Goal: Task Accomplishment & Management: Use online tool/utility

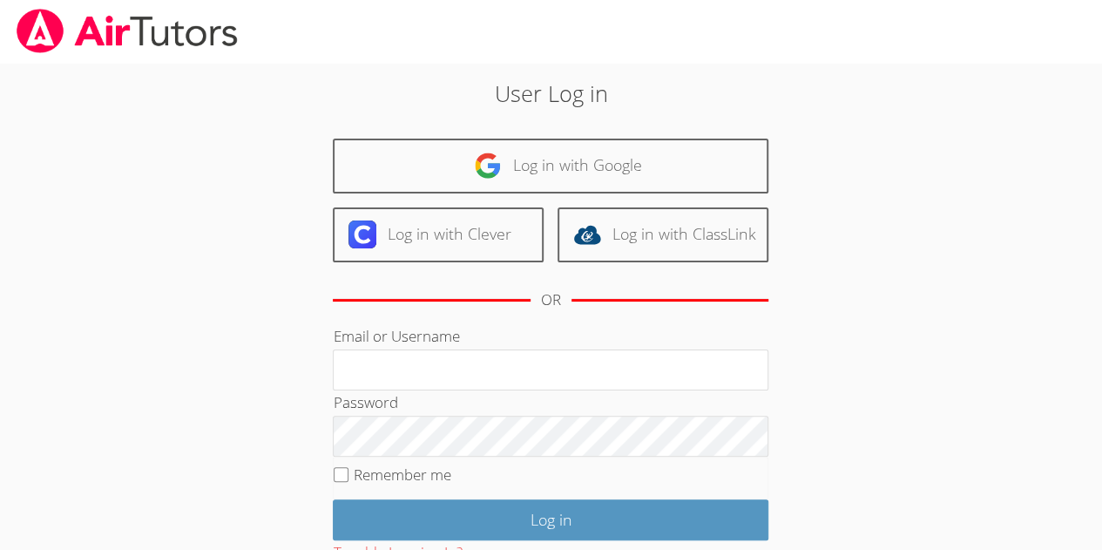
drag, startPoint x: 416, startPoint y: 169, endPoint x: 628, endPoint y: 131, distance: 215.1
click at [628, 131] on div "User Log in Log in with Google Log in with Clever Log in with ClassLink OR Emai…" at bounding box center [550, 365] width 595 height 577
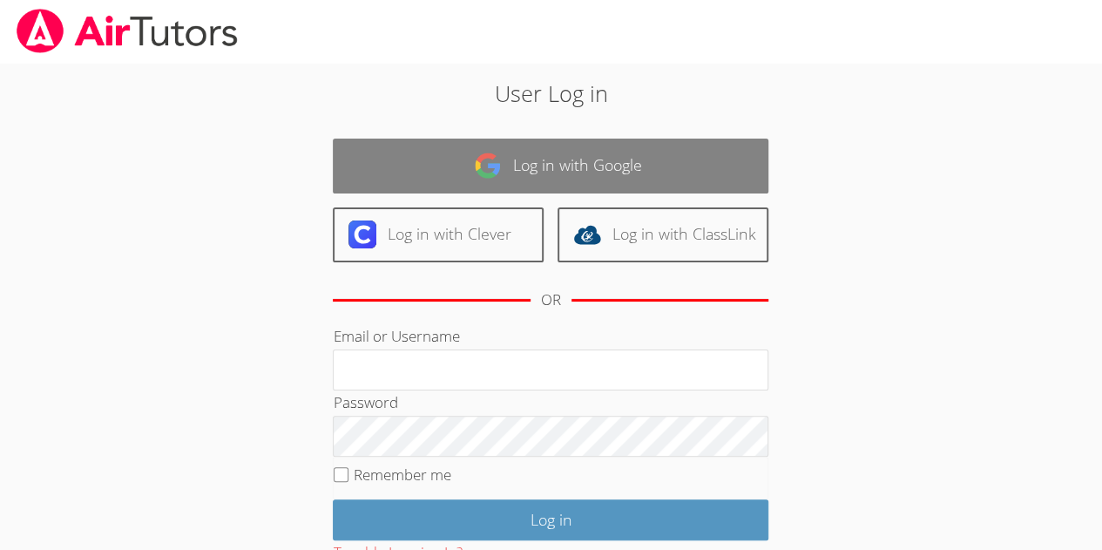
click at [622, 144] on link "Log in with Google" at bounding box center [550, 165] width 435 height 55
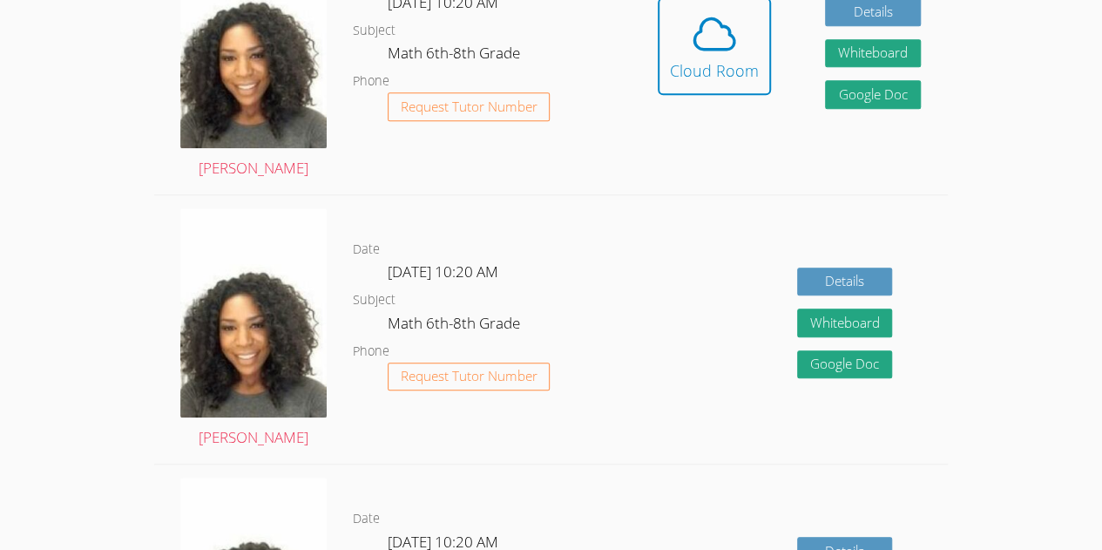
scroll to position [577, 0]
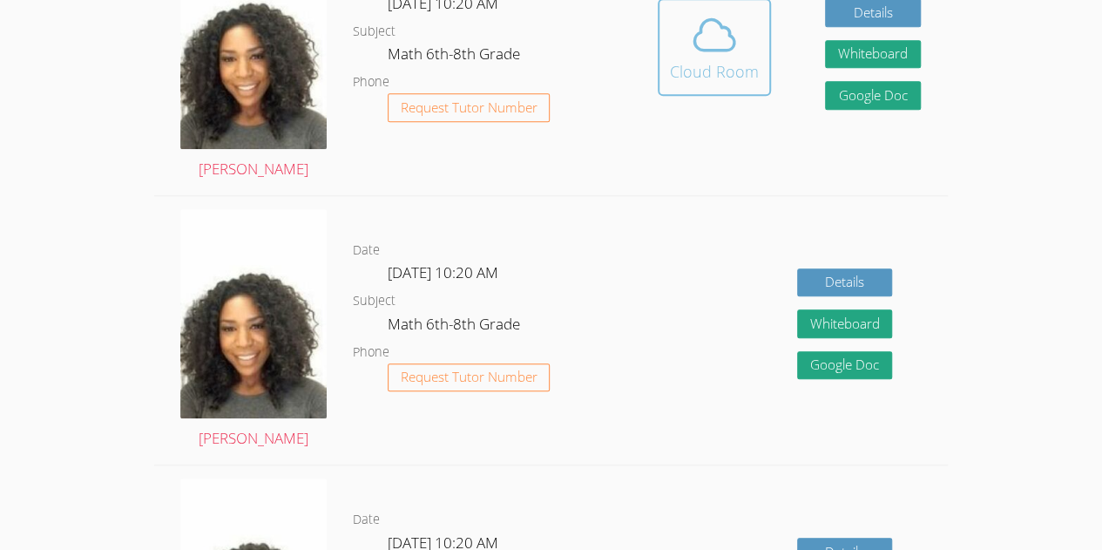
click at [766, 39] on button "Cloud Room" at bounding box center [714, 47] width 113 height 98
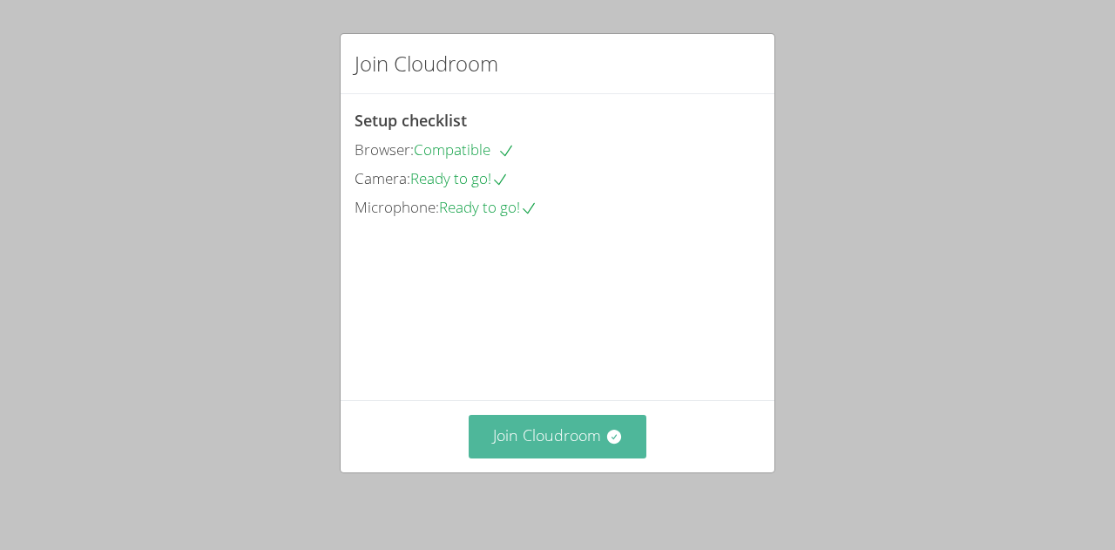
click at [563, 429] on button "Join Cloudroom" at bounding box center [558, 436] width 179 height 43
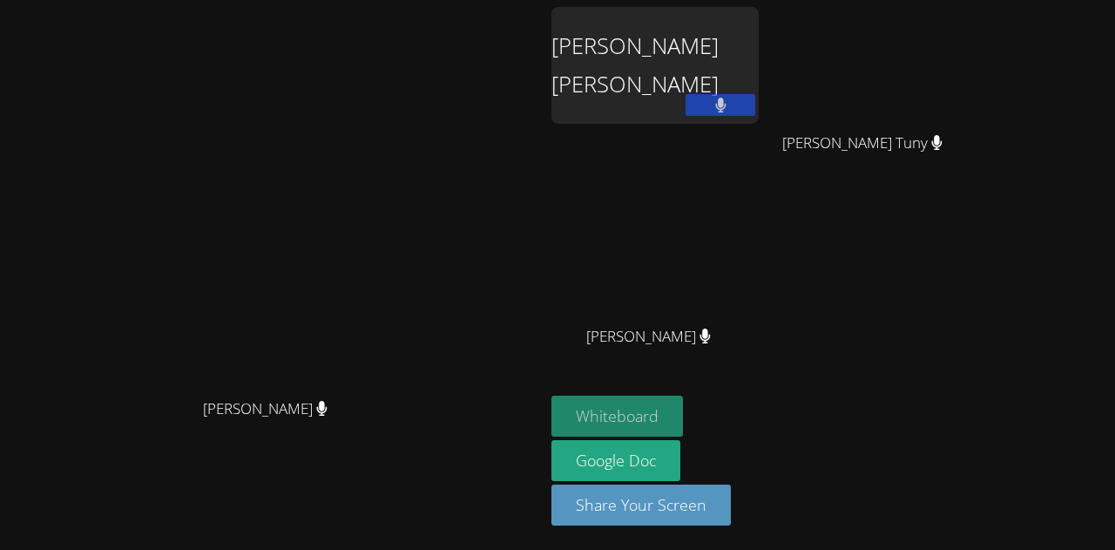
click at [683, 415] on button "Whiteboard" at bounding box center [617, 415] width 132 height 41
click at [683, 407] on button "Whiteboard" at bounding box center [617, 415] width 132 height 41
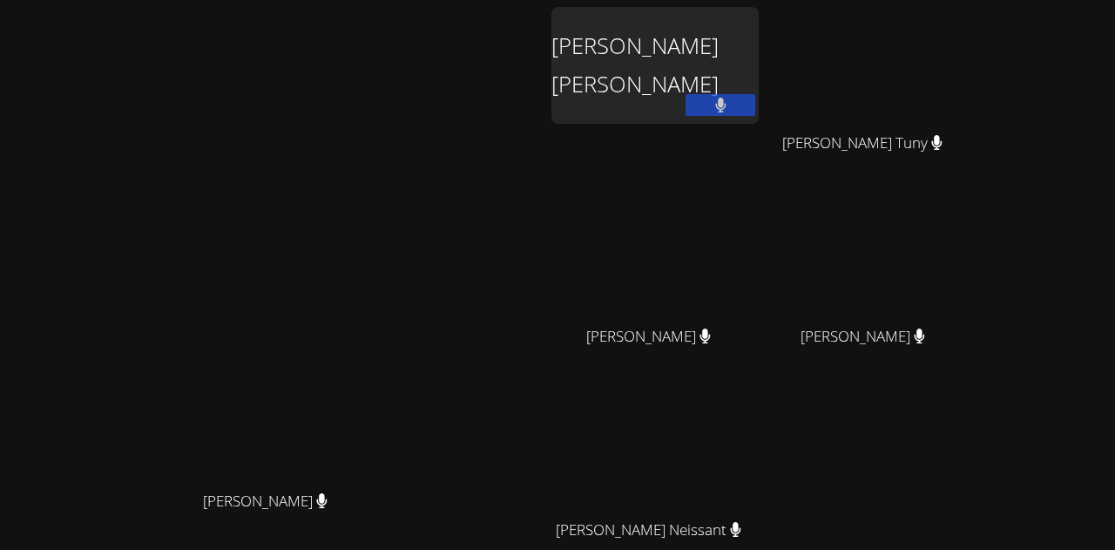
scroll to position [182, 0]
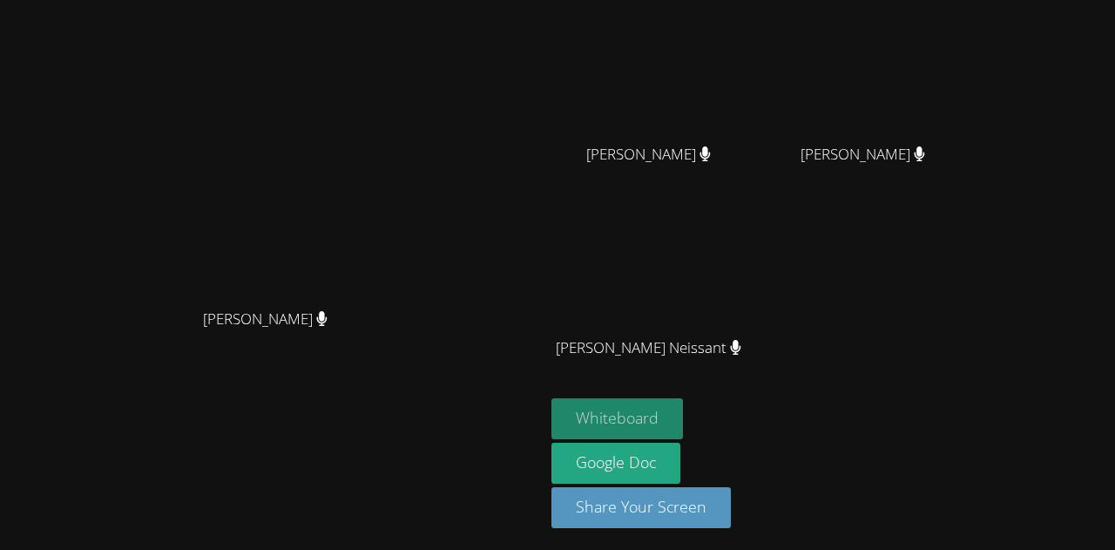
click at [683, 415] on button "Whiteboard" at bounding box center [617, 418] width 132 height 41
click at [683, 414] on button "Whiteboard" at bounding box center [617, 418] width 132 height 41
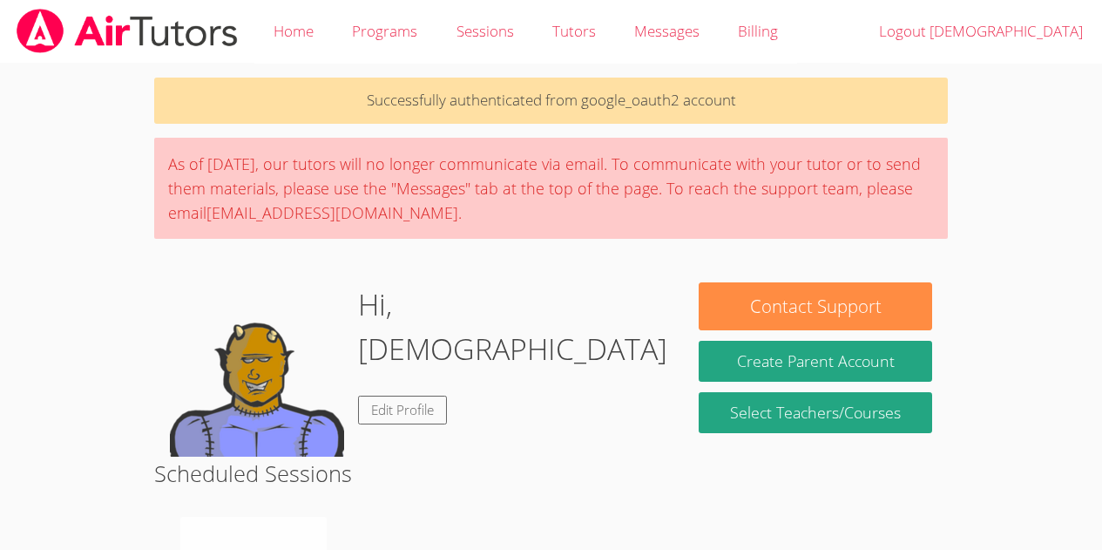
scroll to position [577, 0]
